Goal: Task Accomplishment & Management: Manage account settings

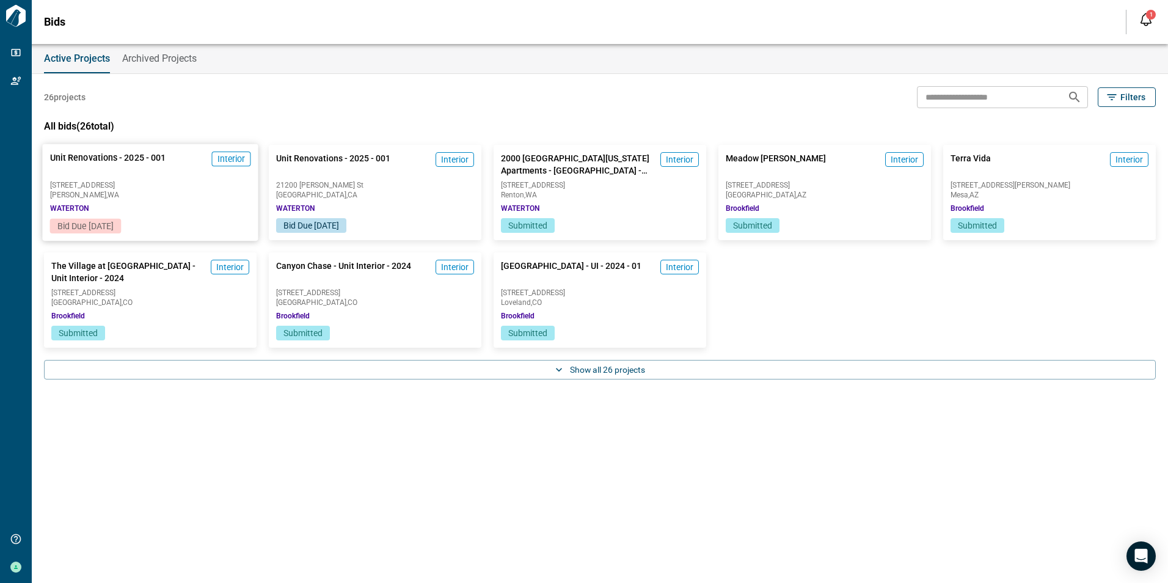
click at [170, 198] on span "Edmonds , [GEOGRAPHIC_DATA]" at bounding box center [150, 194] width 201 height 7
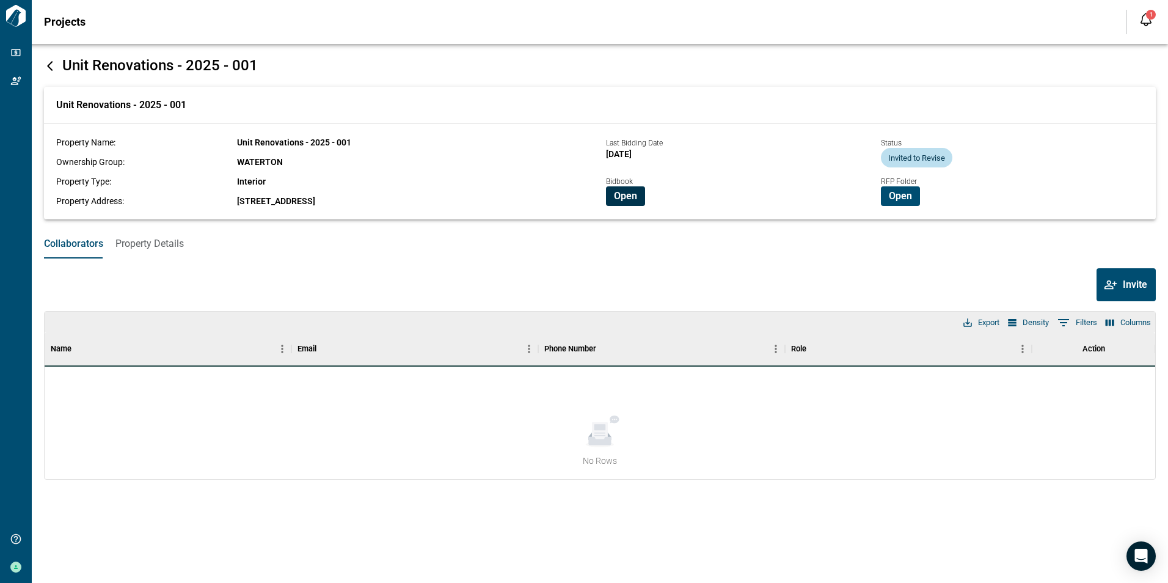
click at [615, 198] on span "Open" at bounding box center [625, 196] width 23 height 12
